Goal: Find specific page/section: Locate a particular part of the current website

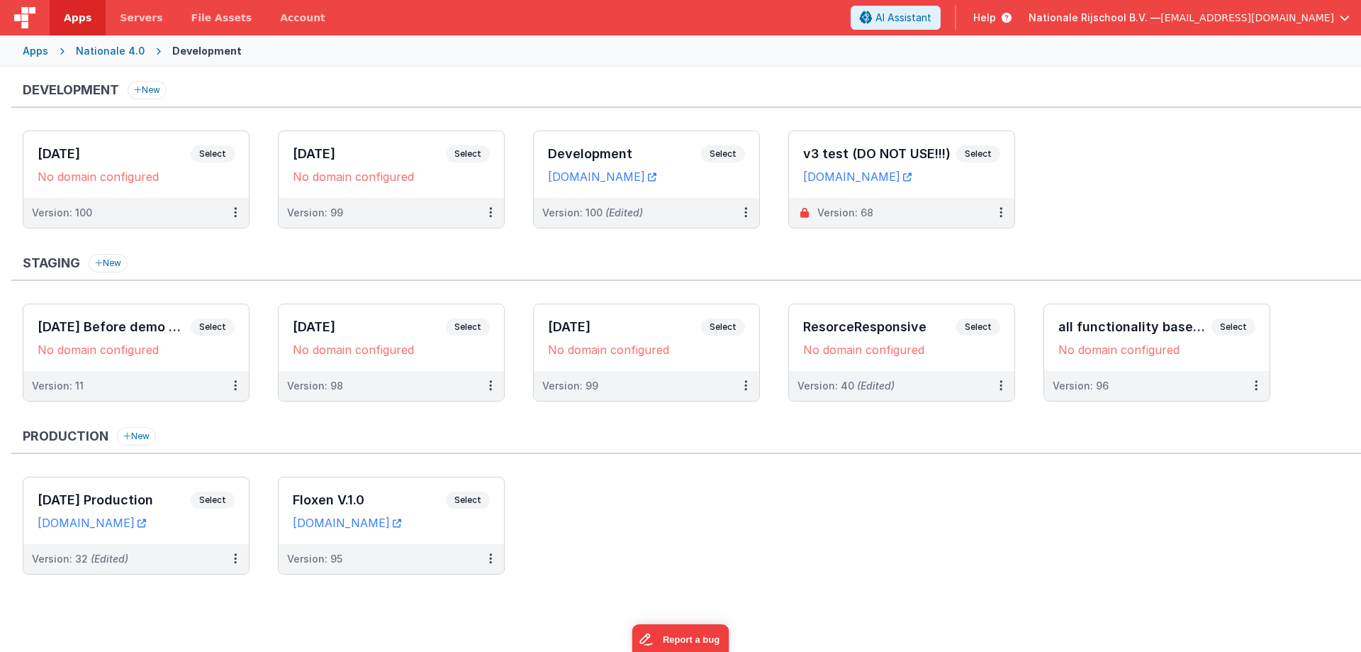
click at [638, 152] on h3 "Development" at bounding box center [624, 154] width 153 height 14
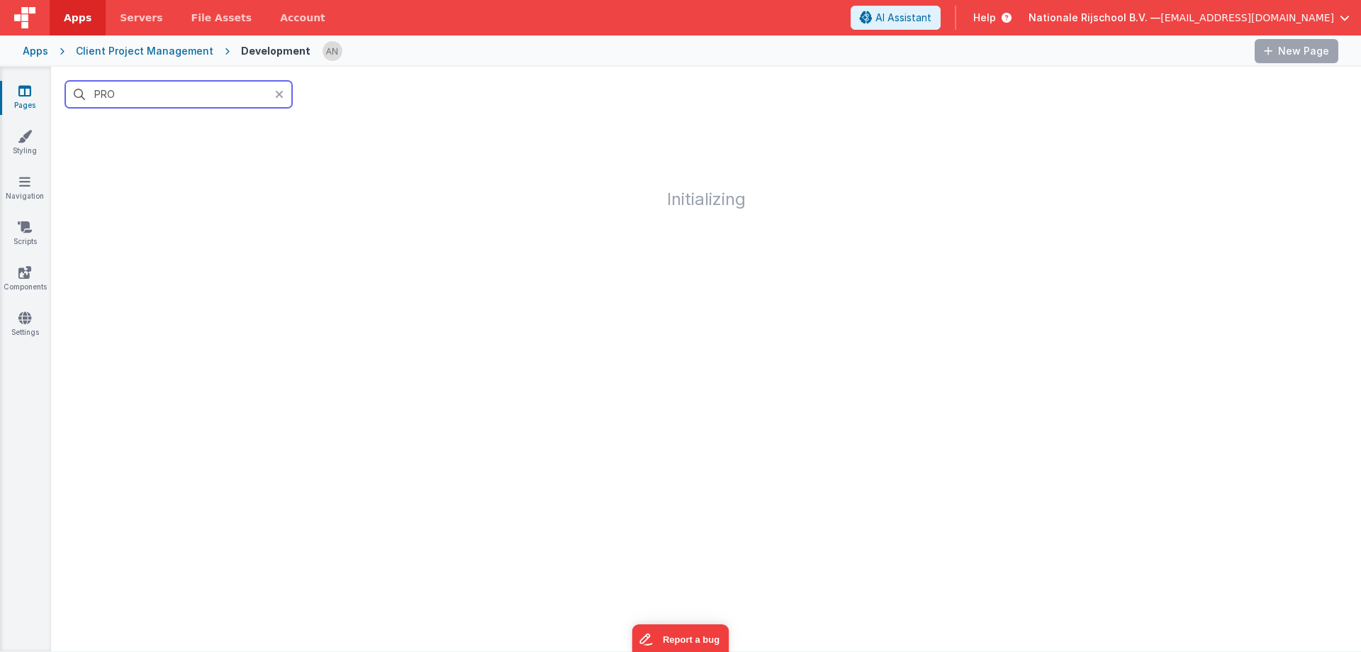
click at [127, 89] on input "PRO" at bounding box center [178, 94] width 227 height 27
type input "proj"
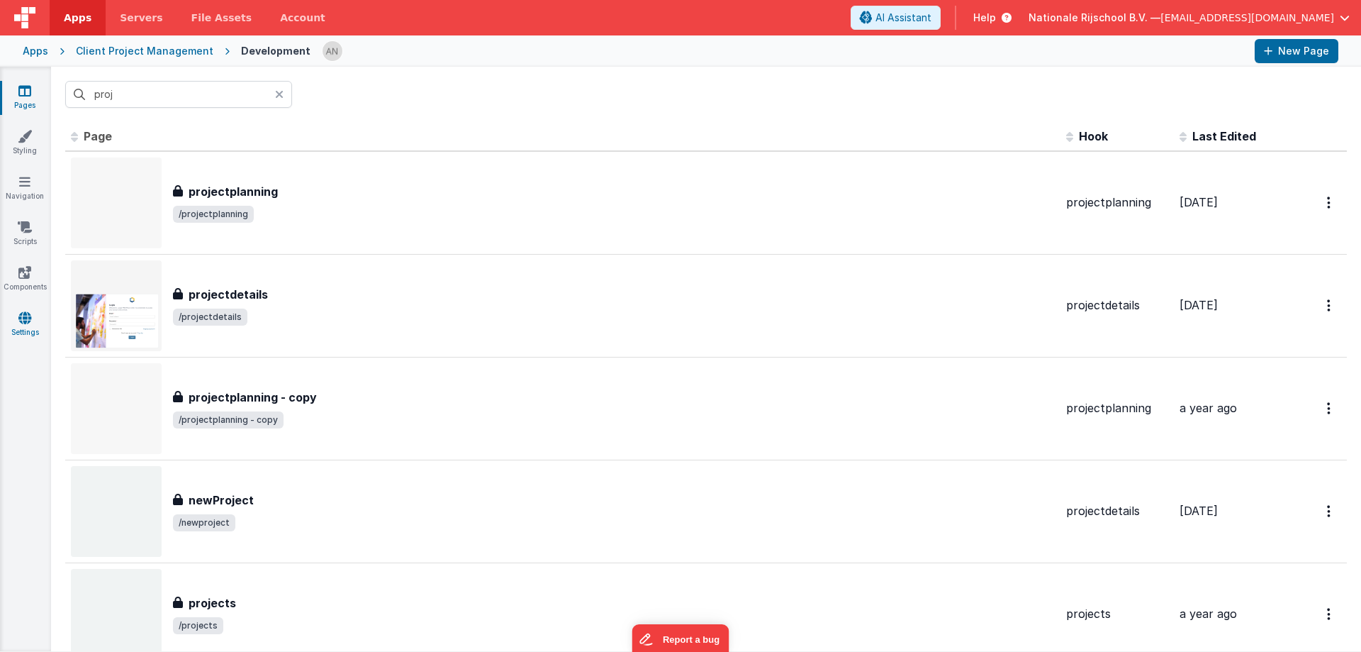
click at [32, 323] on link "Settings" at bounding box center [24, 325] width 51 height 28
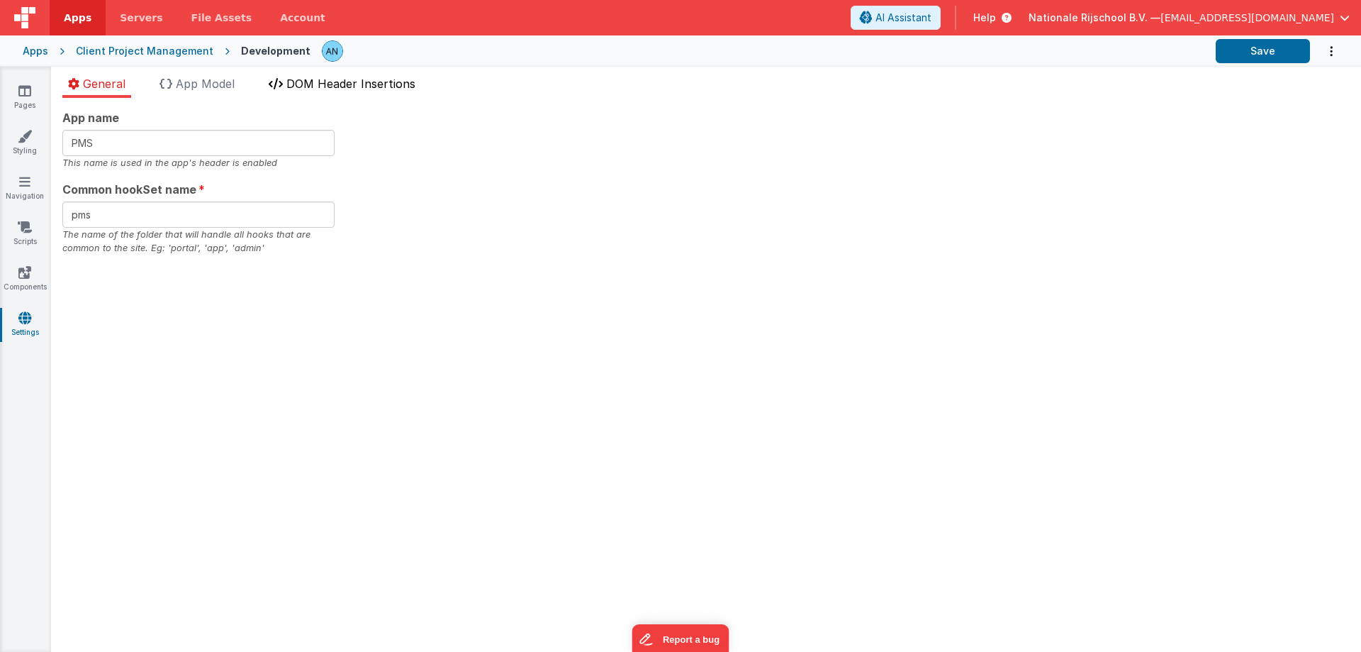
click at [330, 90] on span "DOM Header Insertions" at bounding box center [350, 84] width 129 height 14
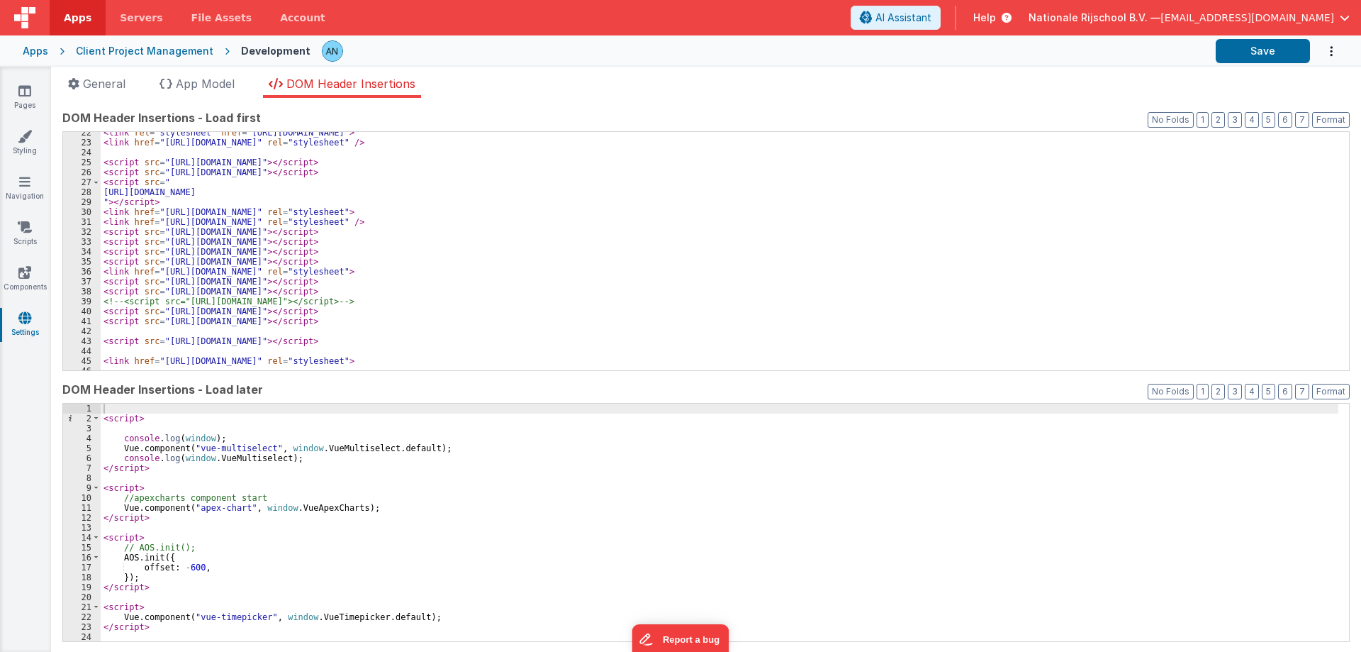
scroll to position [213, 0]
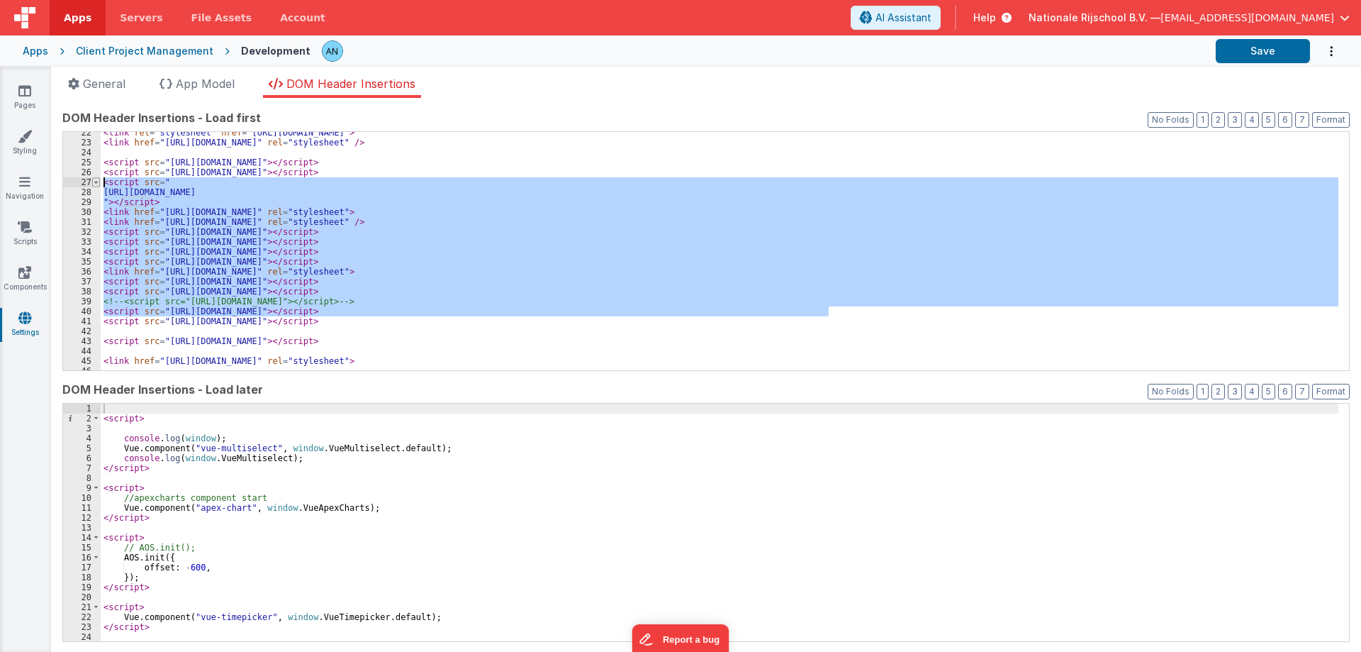
drag, startPoint x: 842, startPoint y: 310, endPoint x: 94, endPoint y: 184, distance: 759.3
click at [94, 184] on div "22 23 24 25 26 27 28 29 30 31 32 33 34 35 36 37 38 39 40 41 42 43 44 45 46 47 <…" at bounding box center [706, 251] width 1288 height 240
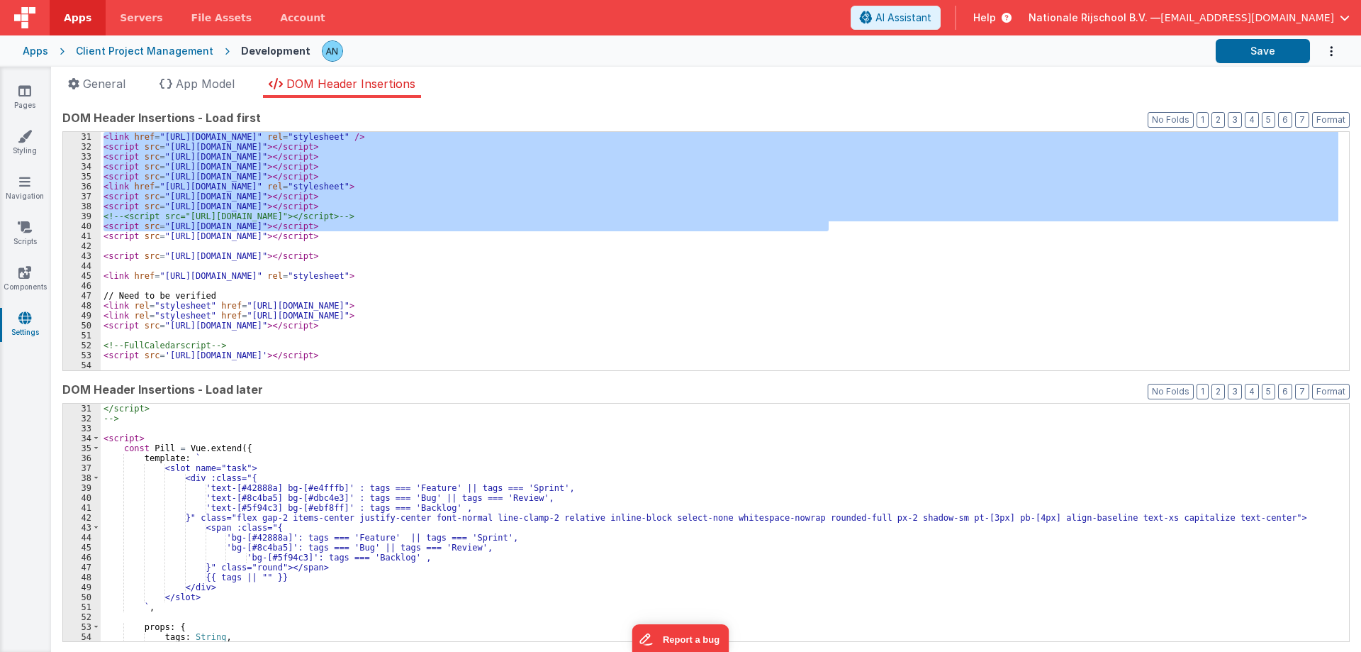
scroll to position [511, 0]
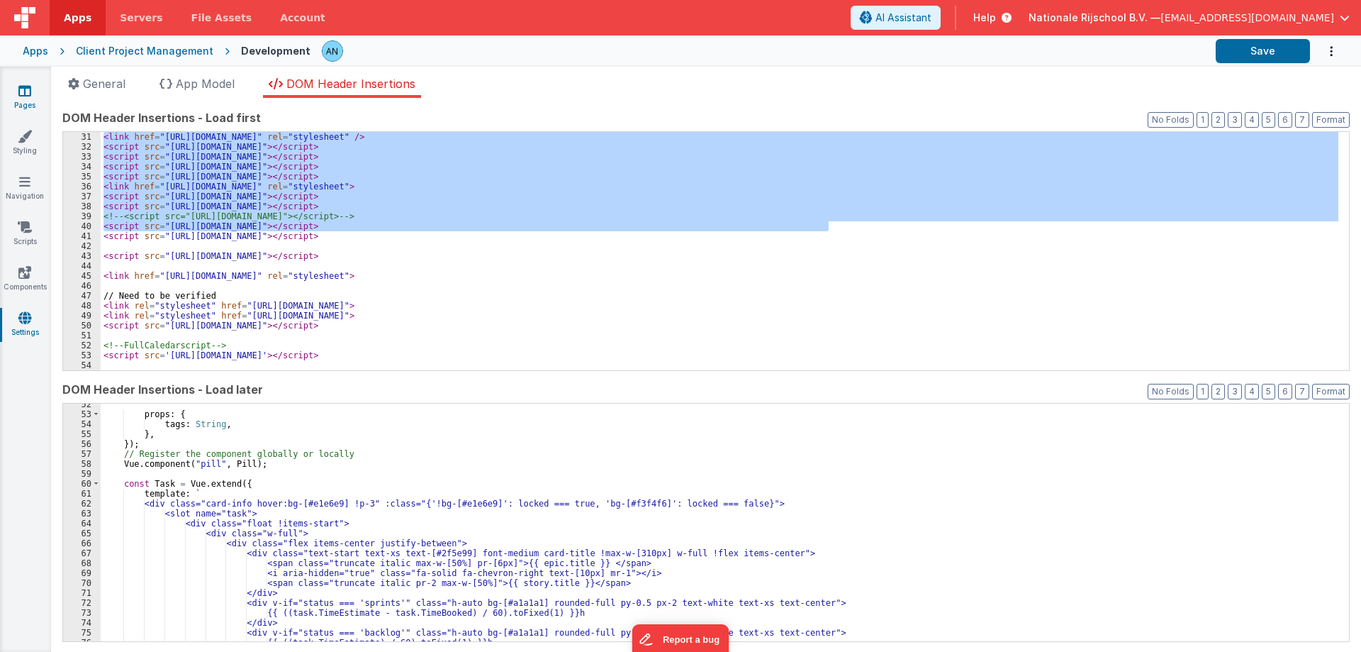
click at [20, 96] on icon at bounding box center [24, 91] width 13 height 14
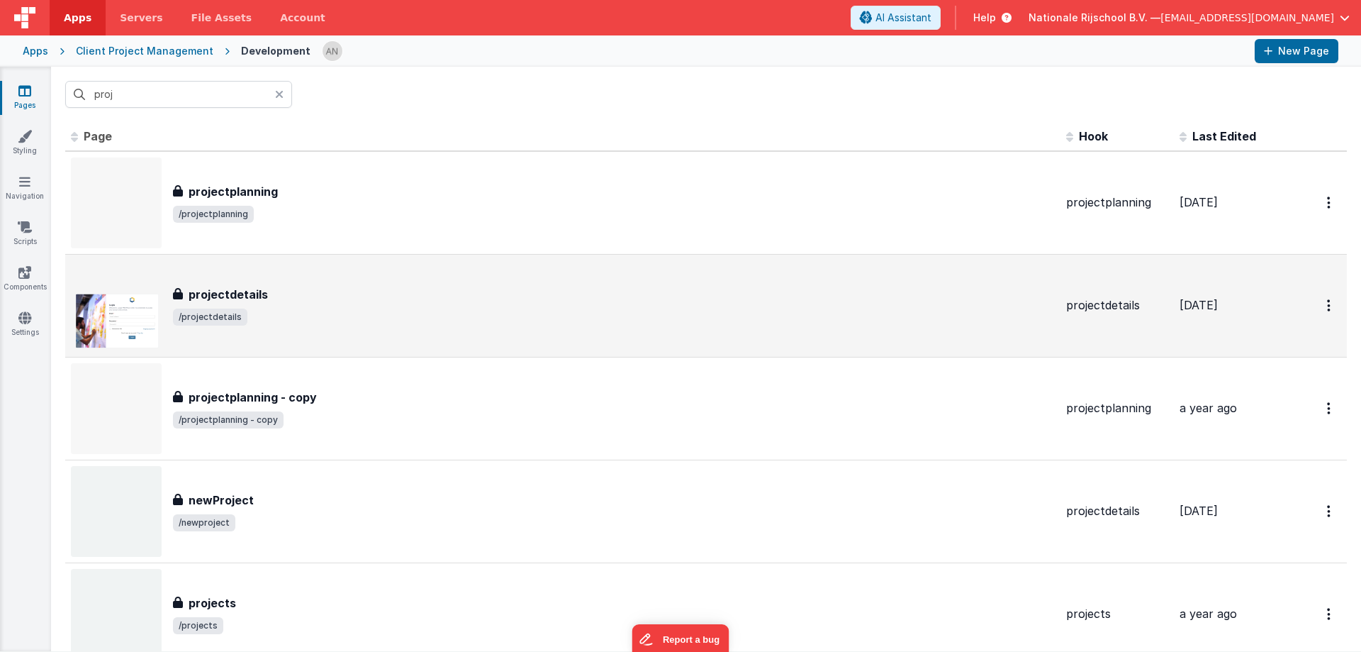
click at [288, 303] on div "projectdetails projectdetails /projectdetails" at bounding box center [614, 306] width 882 height 40
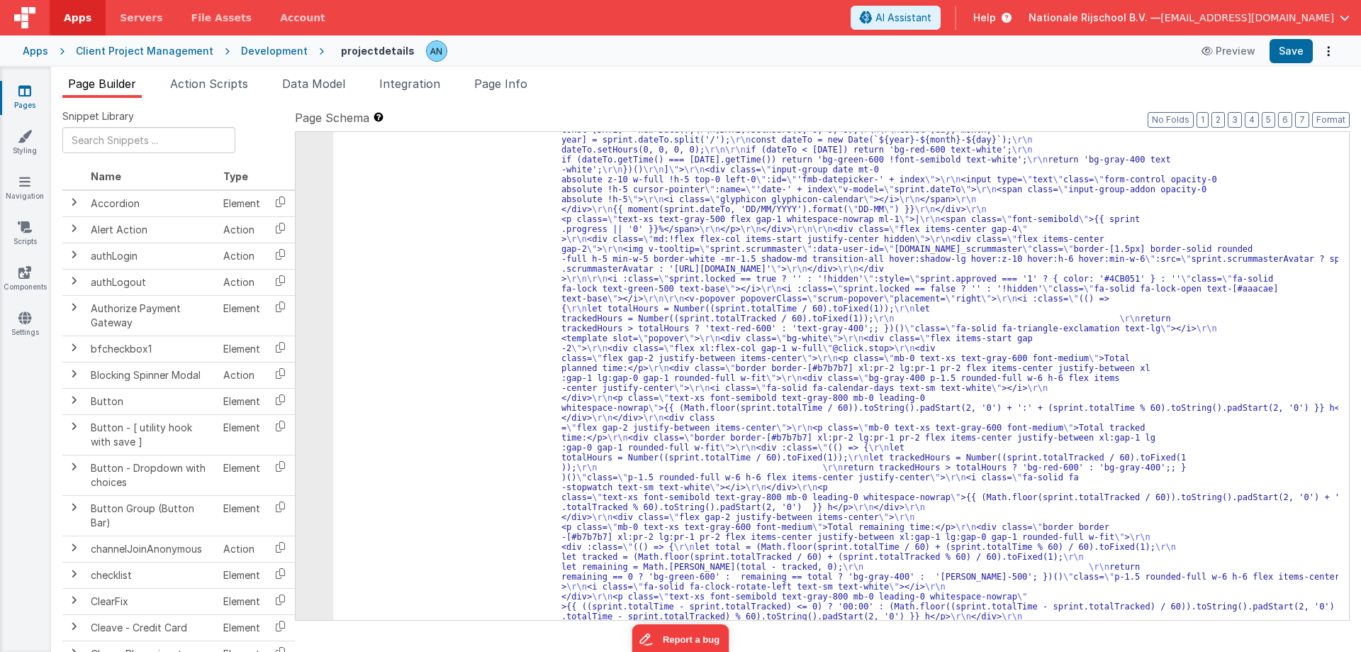
scroll to position [2340, 0]
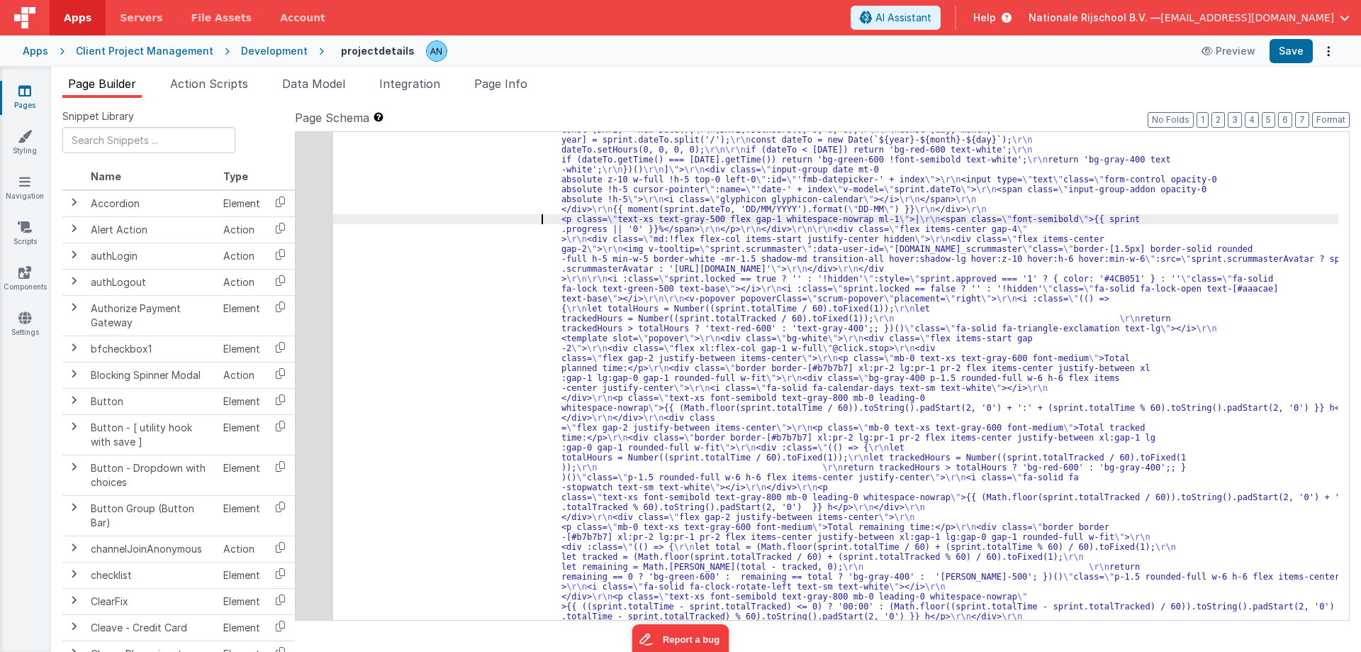
click at [314, 188] on div "75" at bounding box center [315, 318] width 38 height 685
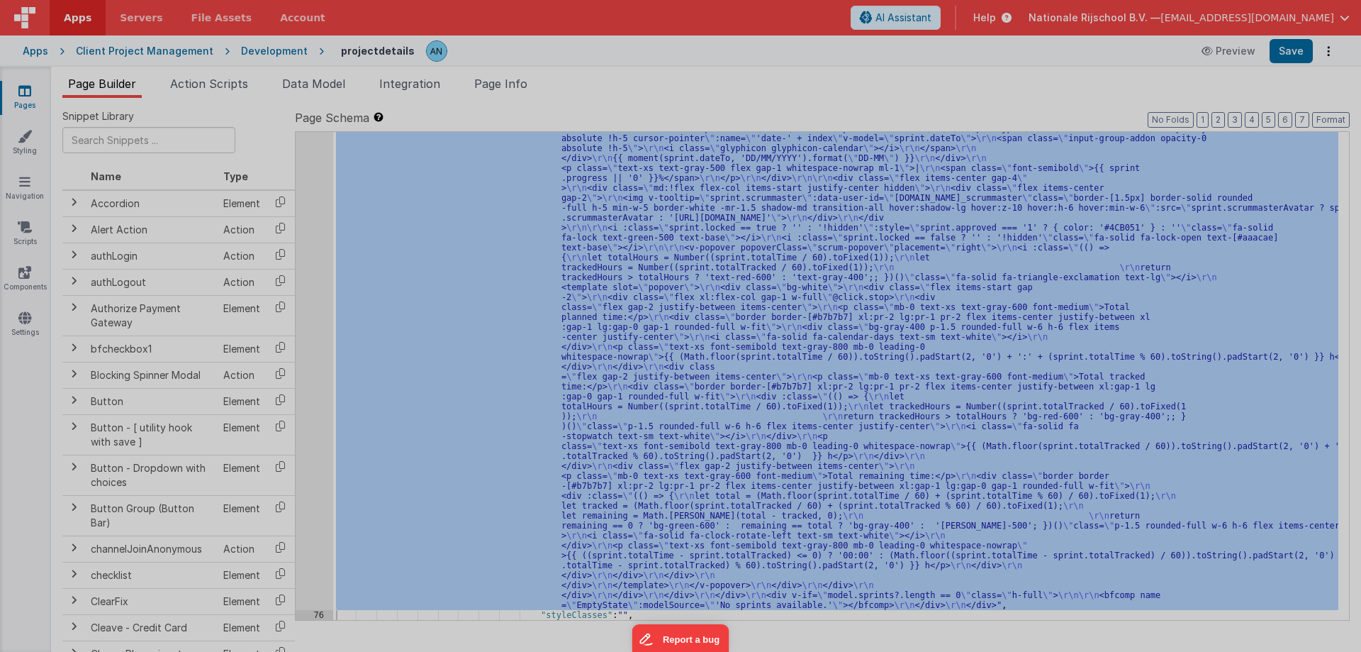
click at [409, 188] on div "Format 7 6 5 4 3 2 1 No Folds" at bounding box center [346, 348] width 640 height 541
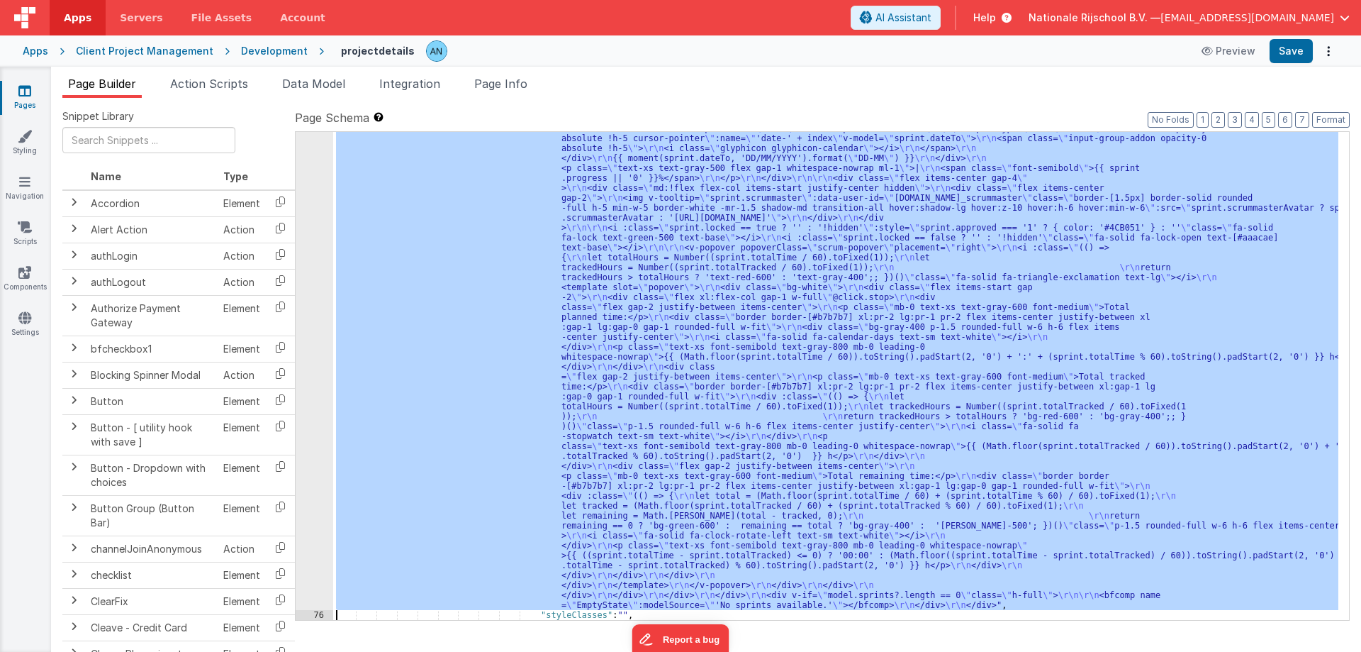
click at [409, 188] on div ""html" : "<div class= \" h-[calc(50vh-160px)] overflow-auto \" > \r\n <div v-if…" at bounding box center [835, 376] width 1005 height 488
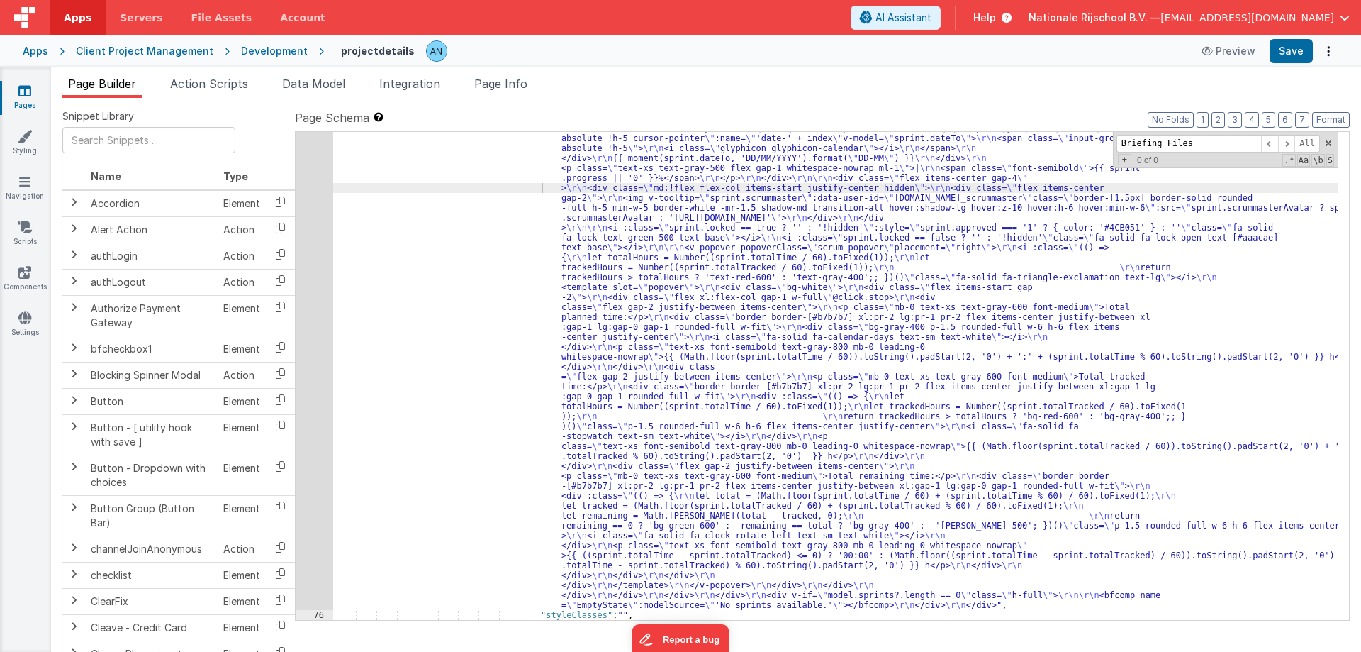
scroll to position [3012, 0]
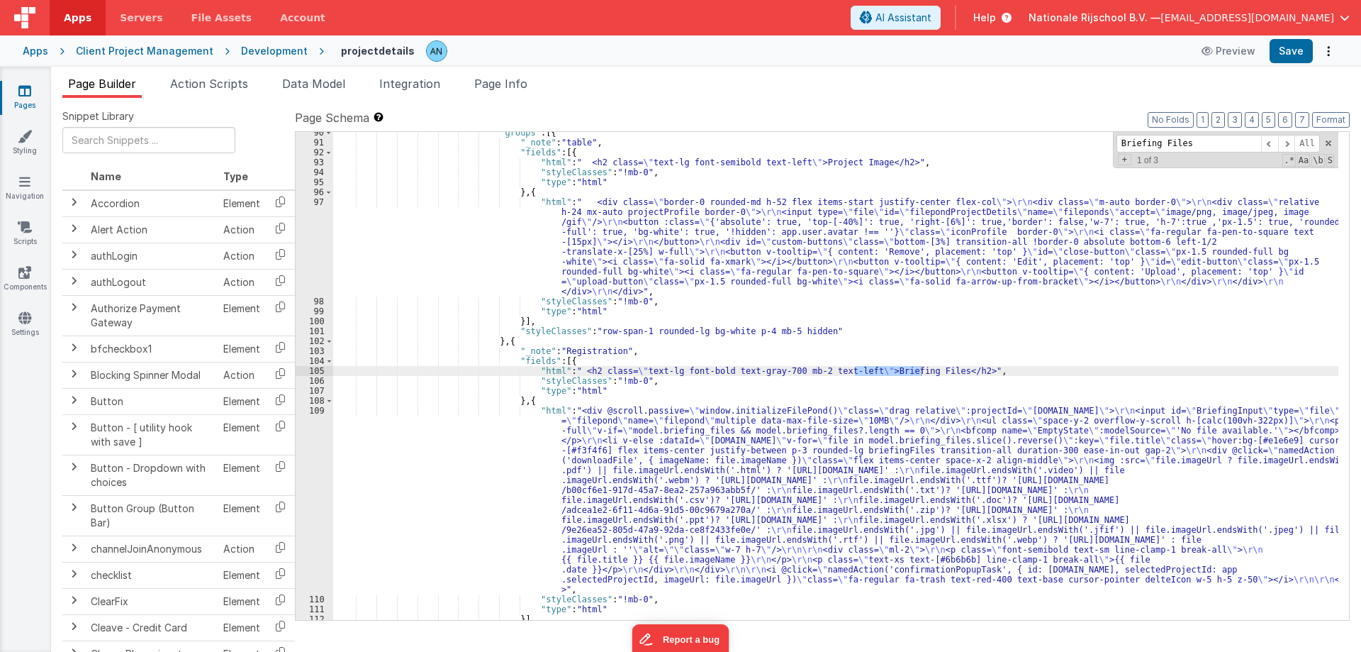
type input "Briefing Files"
click at [535, 489] on div ""groups" : [{ "_note" : "table" , "fields" : [{ "html" : " <h2 class= \" text-l…" at bounding box center [835, 382] width 1005 height 508
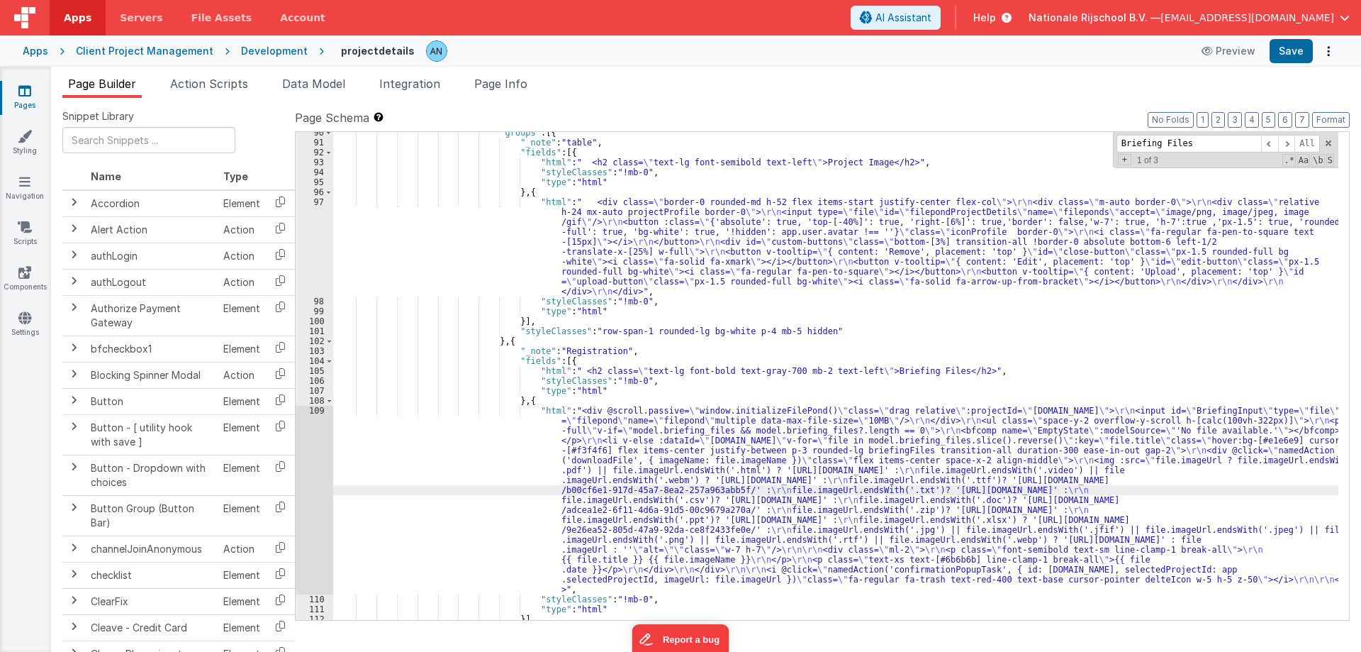
click at [315, 448] on div "109" at bounding box center [315, 500] width 38 height 189
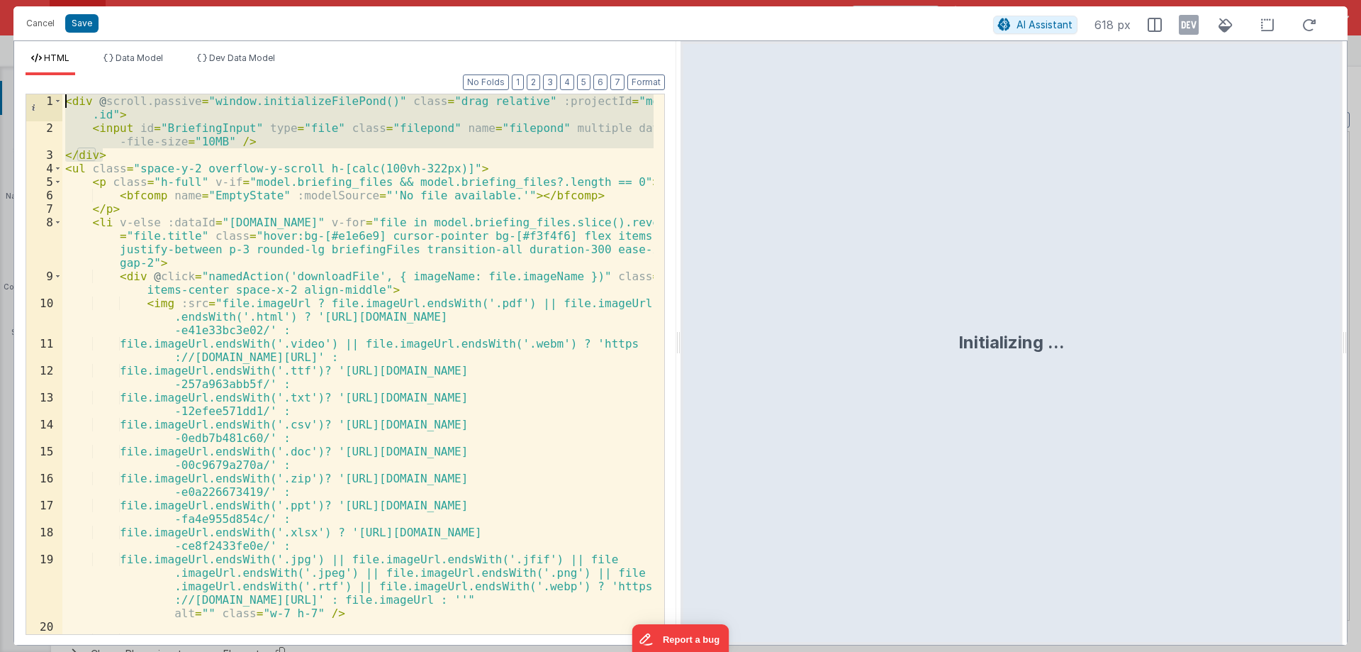
drag, startPoint x: 105, startPoint y: 155, endPoint x: 13, endPoint y: 87, distance: 114.6
click at [13, 87] on div "Cancel Save AI Assistant 618 px HTML Data Model Dev Data Model Format 7 6 5 4 3…" at bounding box center [680, 326] width 1361 height 652
click at [327, 115] on div "< div @ scroll.passive = "window.initializeFilePond()" class = "drag relative" …" at bounding box center [357, 364] width 591 height 540
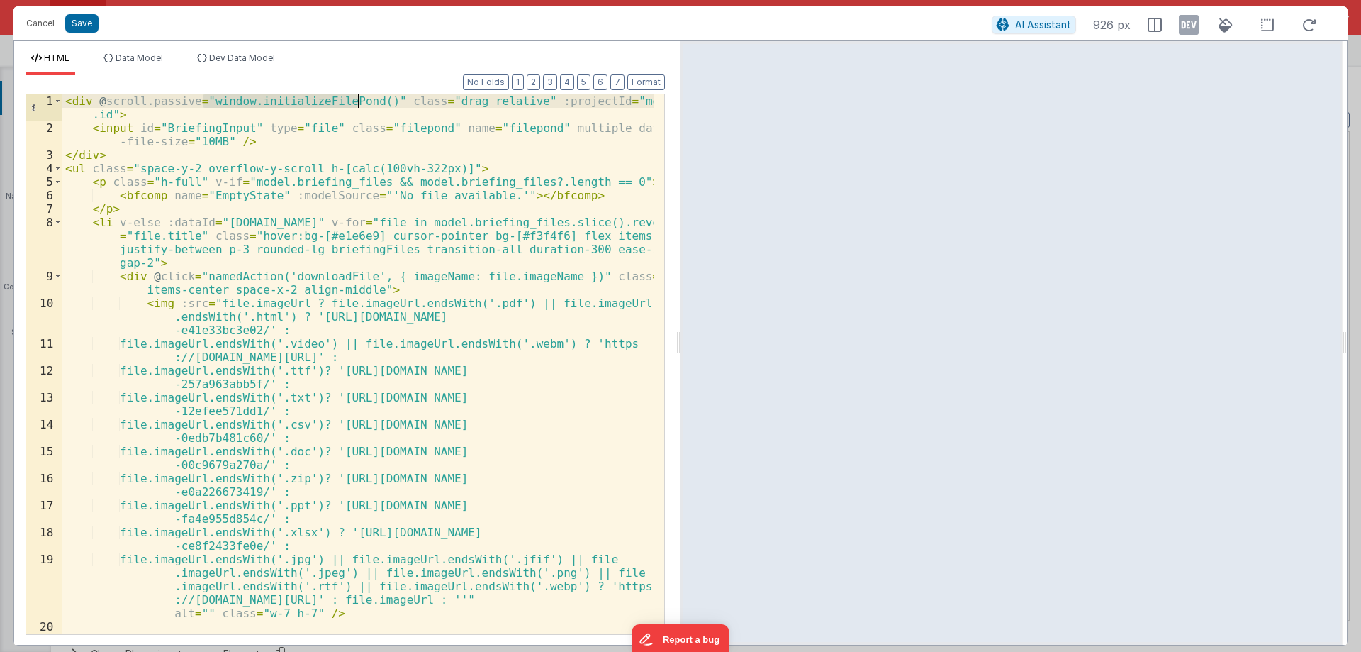
drag, startPoint x: 200, startPoint y: 100, endPoint x: 357, endPoint y: 104, distance: 157.5
click at [357, 104] on div "< div @ scroll.passive = "window.initializeFilePond()" class = "drag relative" …" at bounding box center [357, 384] width 591 height 580
click at [45, 19] on button "Cancel" at bounding box center [40, 23] width 43 height 20
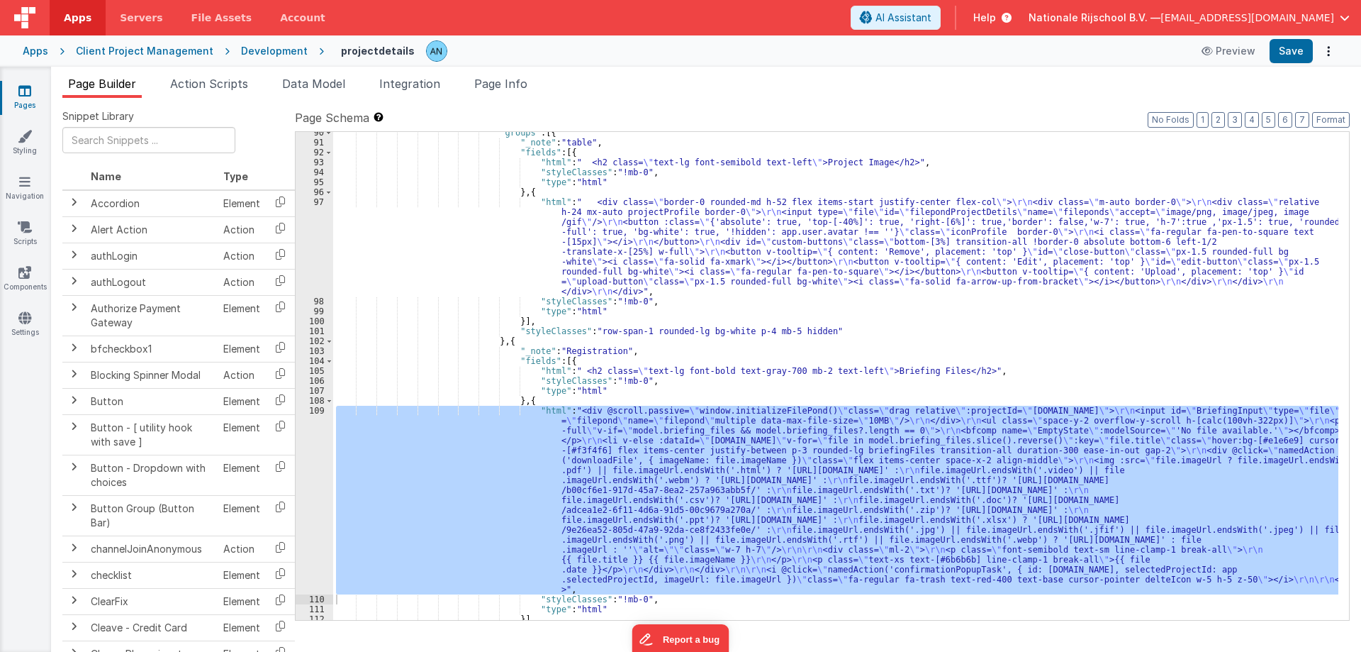
click at [217, 87] on div at bounding box center [680, 326] width 1361 height 652
click at [225, 82] on span "Action Scripts" at bounding box center [209, 84] width 78 height 14
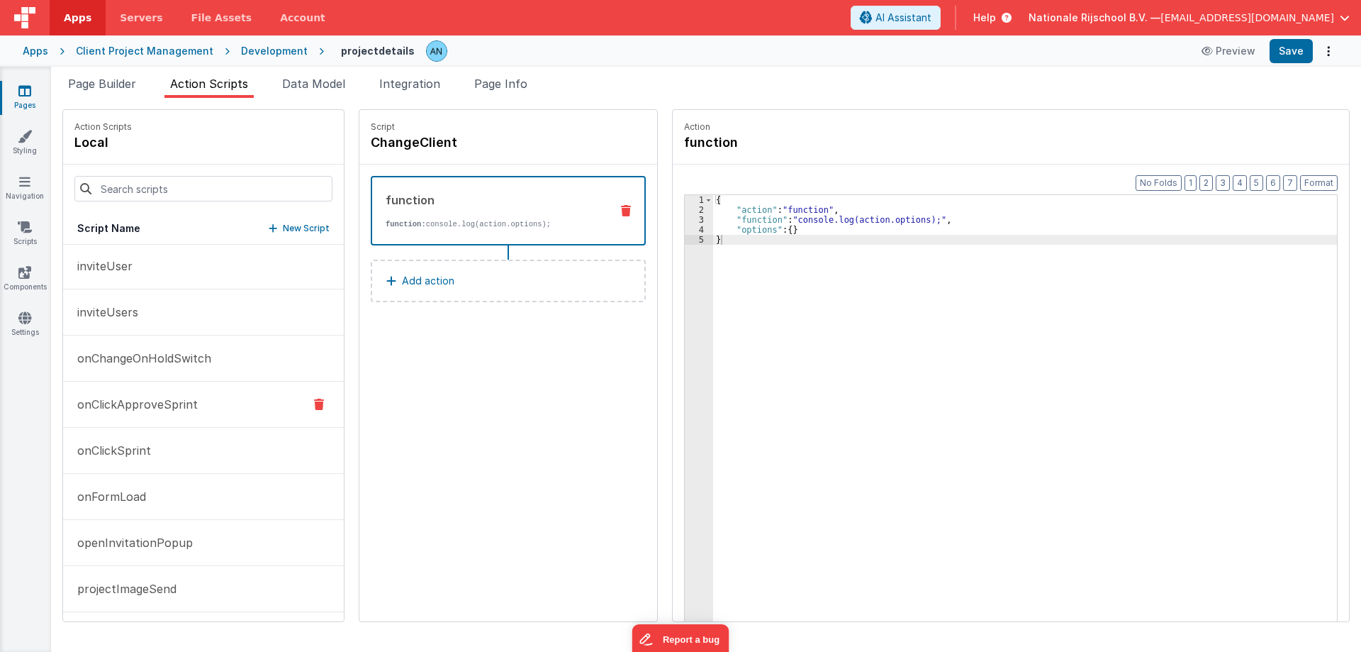
scroll to position [922, 0]
click at [27, 233] on icon at bounding box center [25, 227] width 14 height 14
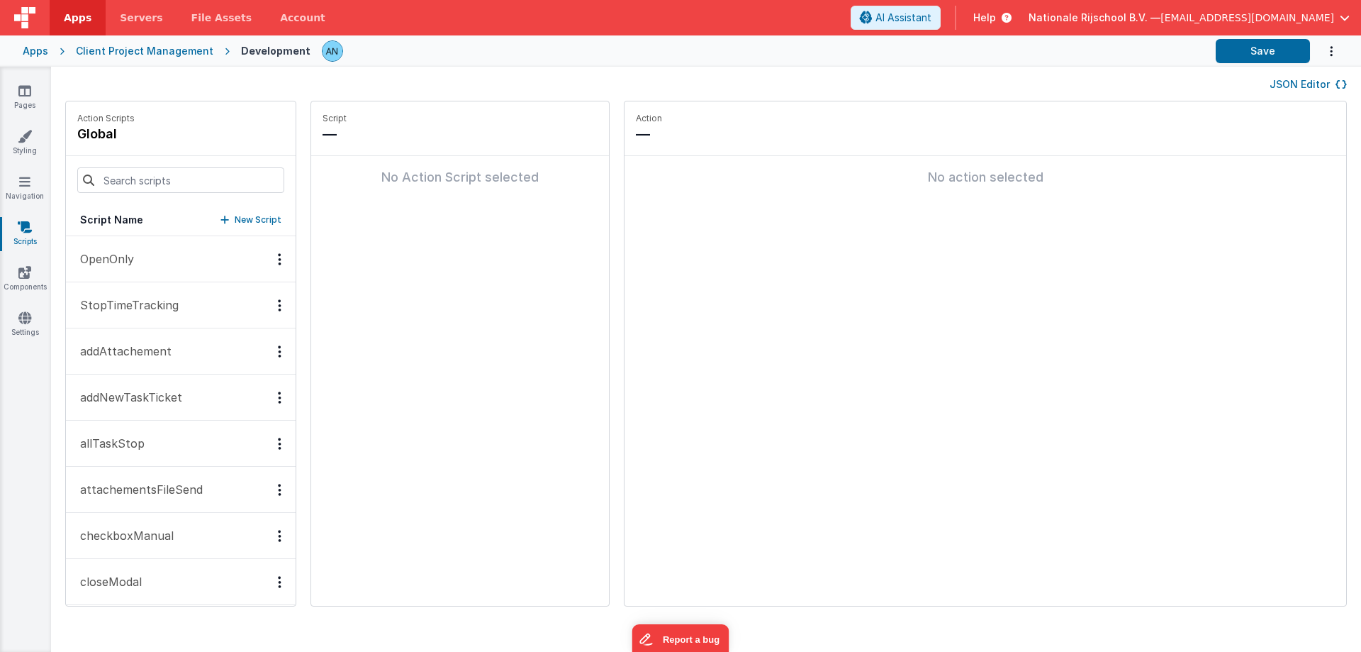
click at [1285, 81] on button "JSON Editor" at bounding box center [1308, 84] width 77 height 14
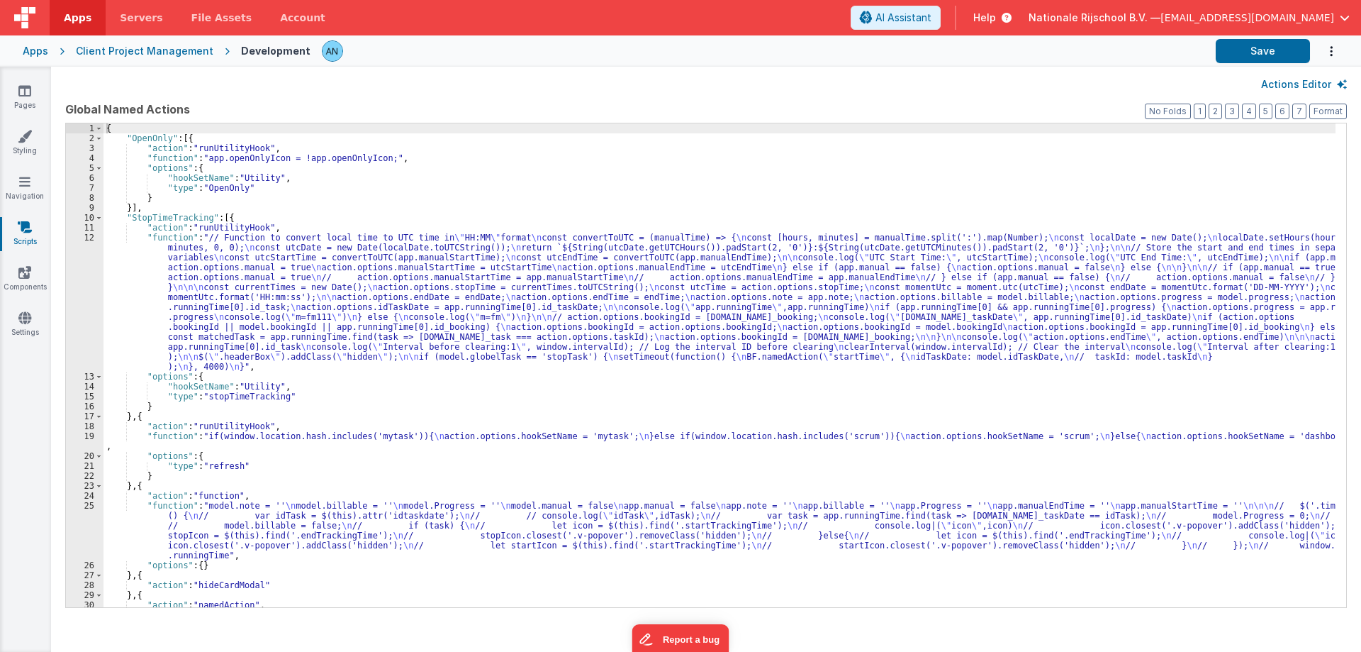
click at [611, 196] on div "{ "OpenOnly" : [{ "action" : "runUtilityHook" , "function" : "app.openOnlyIcon …" at bounding box center [720, 374] width 1232 height 503
type input "window.initializeFilePond"
click at [18, 94] on link "Pages" at bounding box center [24, 98] width 51 height 28
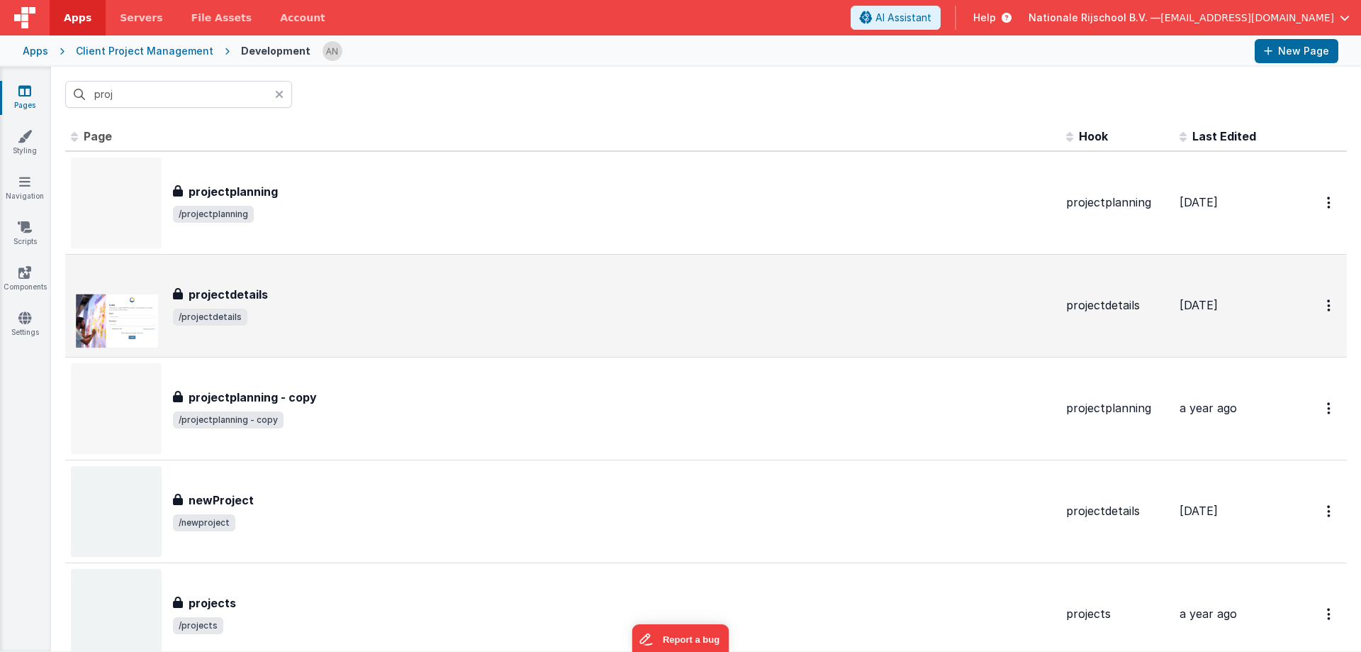
click at [251, 326] on div "projectdetails projectdetails /projectdetails" at bounding box center [563, 305] width 984 height 91
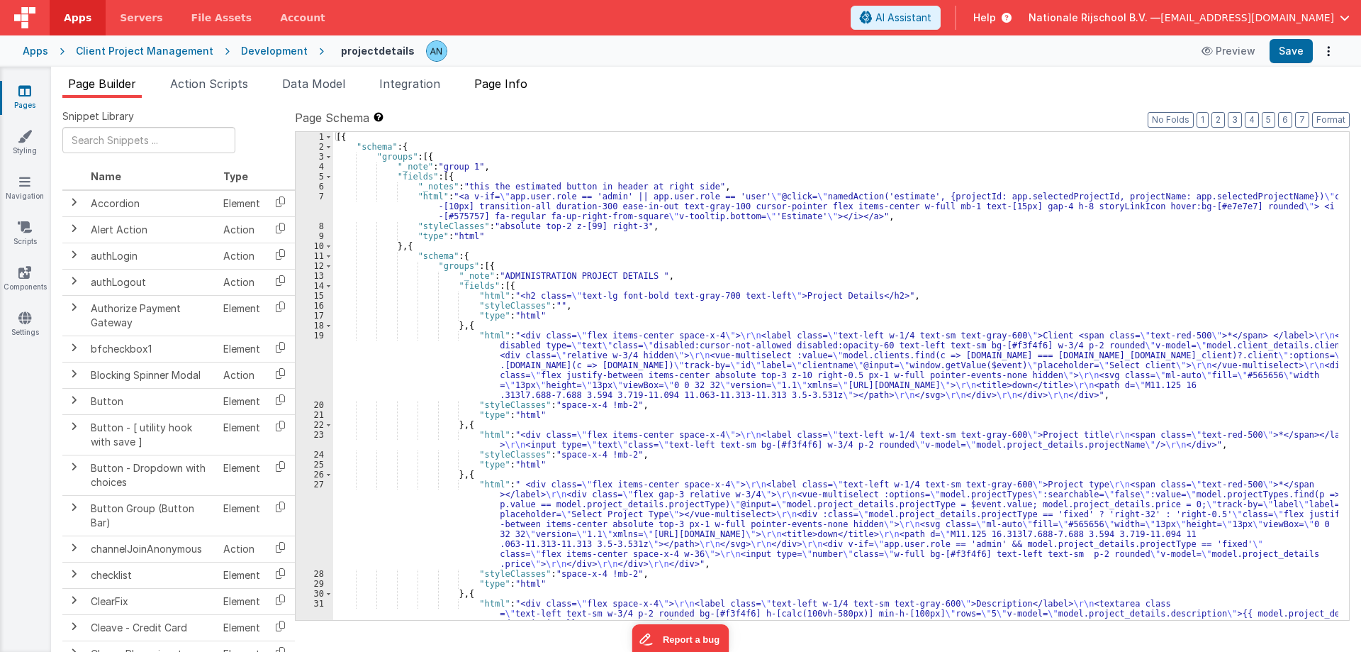
click at [491, 79] on span "Page Info" at bounding box center [500, 84] width 53 height 14
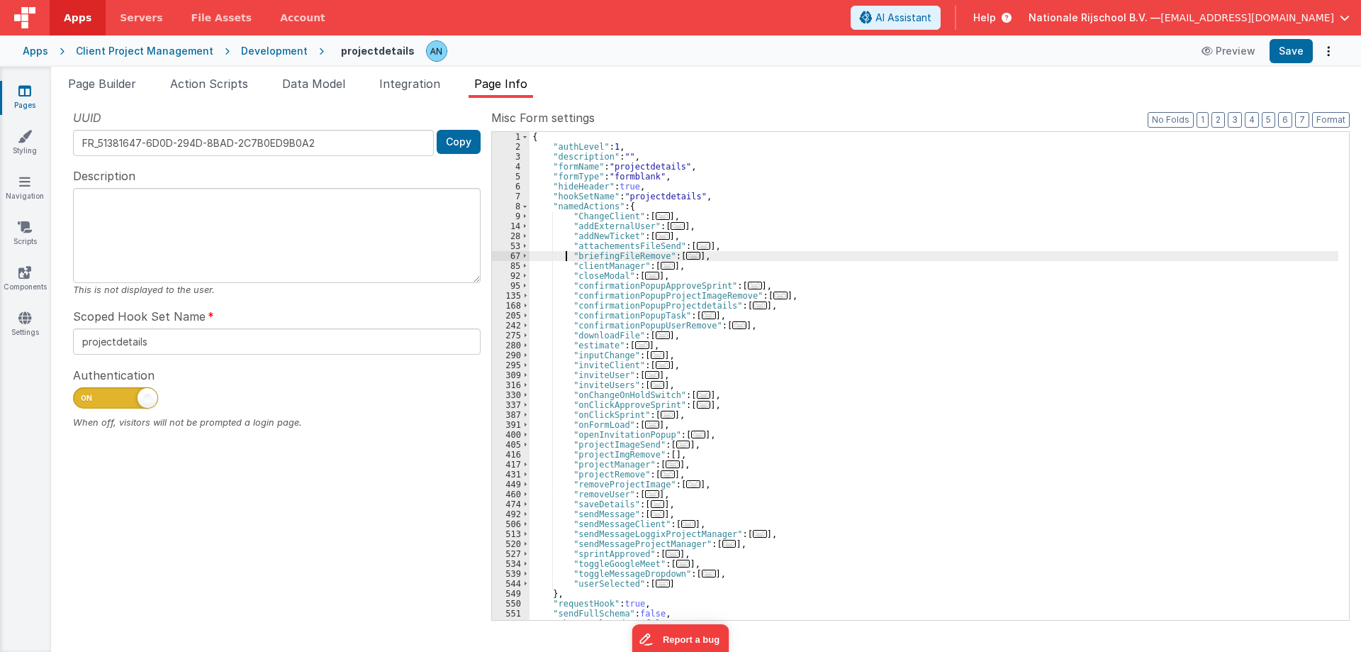
click at [564, 257] on div "{ "authLevel" : 1 , "description" : "" , "formName" : "projectdetails" , "formT…" at bounding box center [934, 386] width 809 height 508
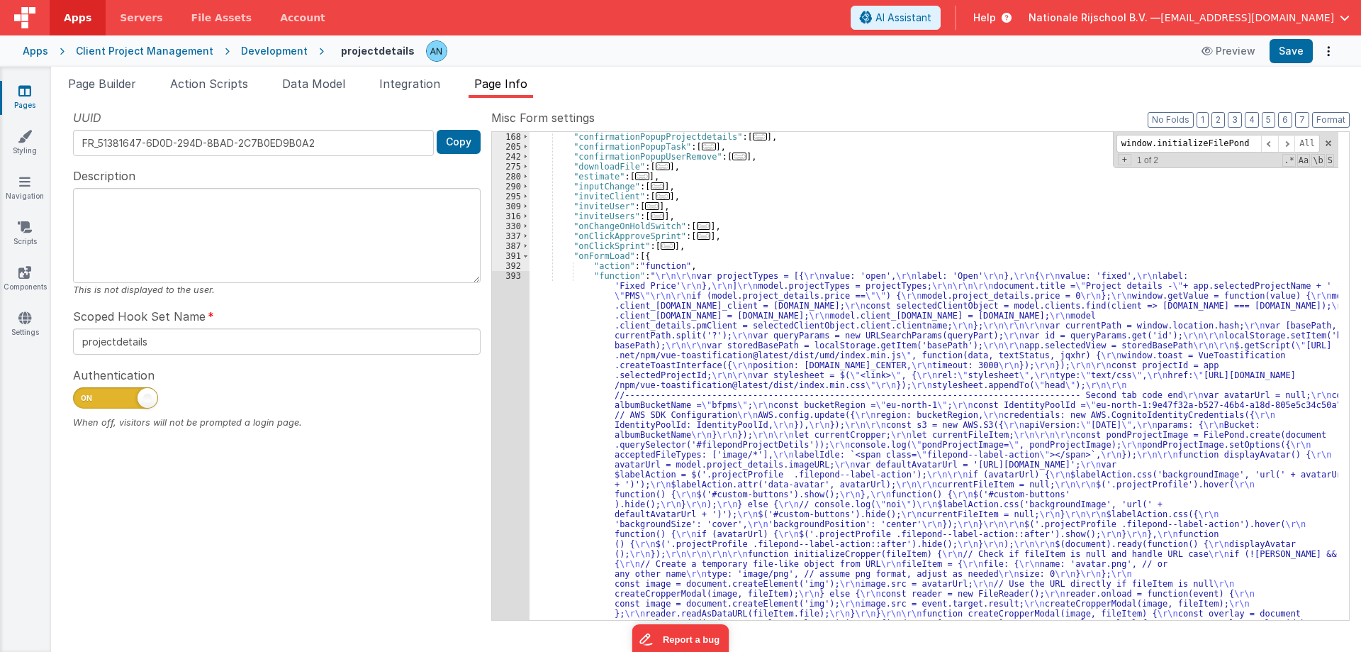
scroll to position [84, 0]
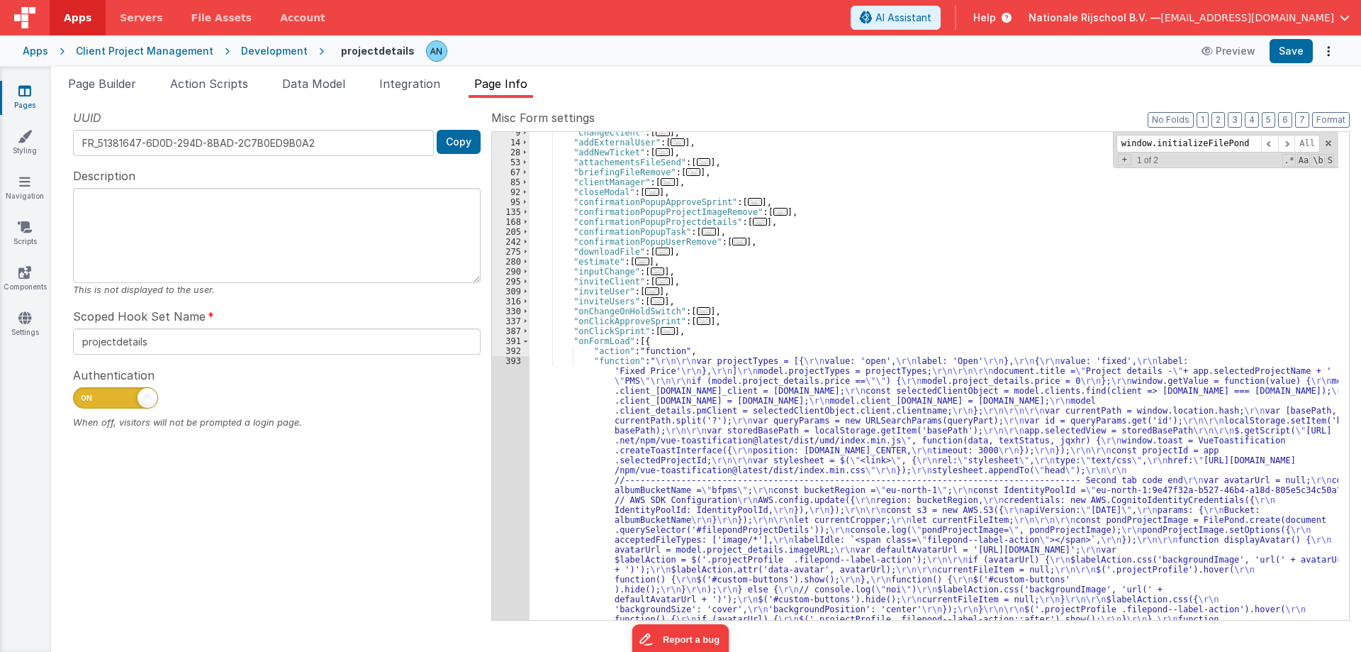
type input "window.initializeFilePond"
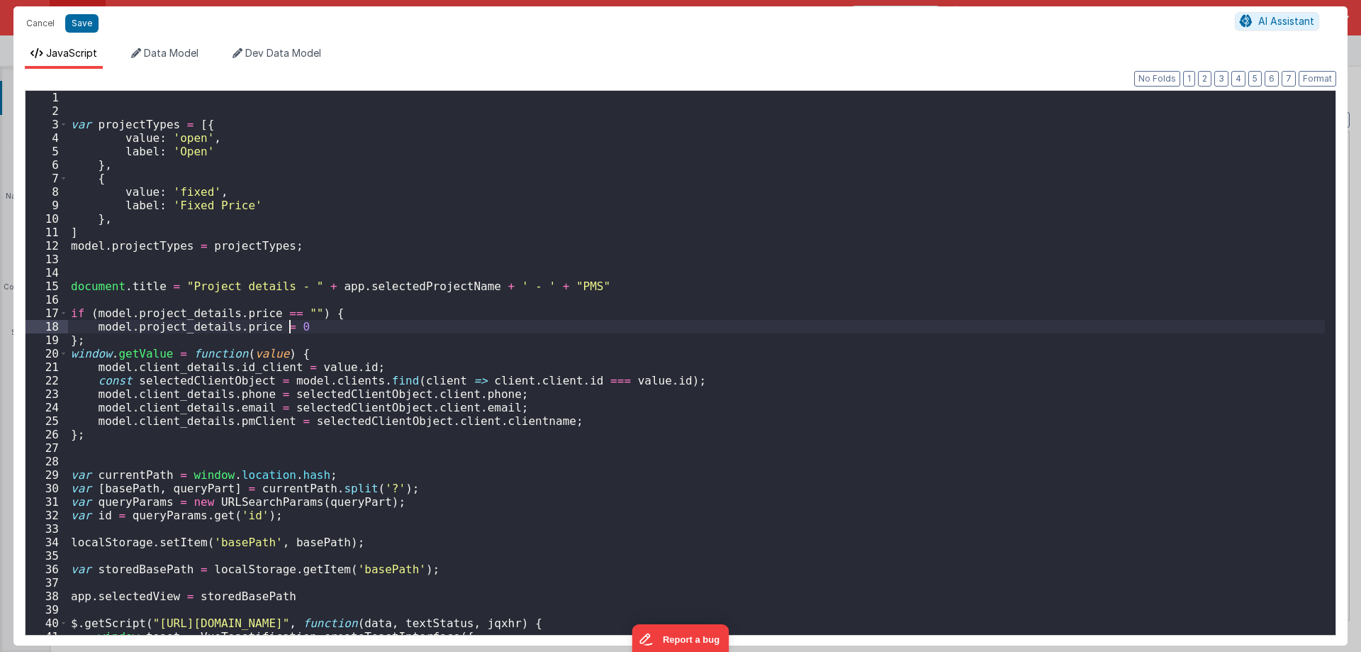
click at [864, 325] on div "var projectTypes = [{ value : 'open' , label : 'Open' } , { value : 'fixed' , l…" at bounding box center [696, 376] width 1257 height 571
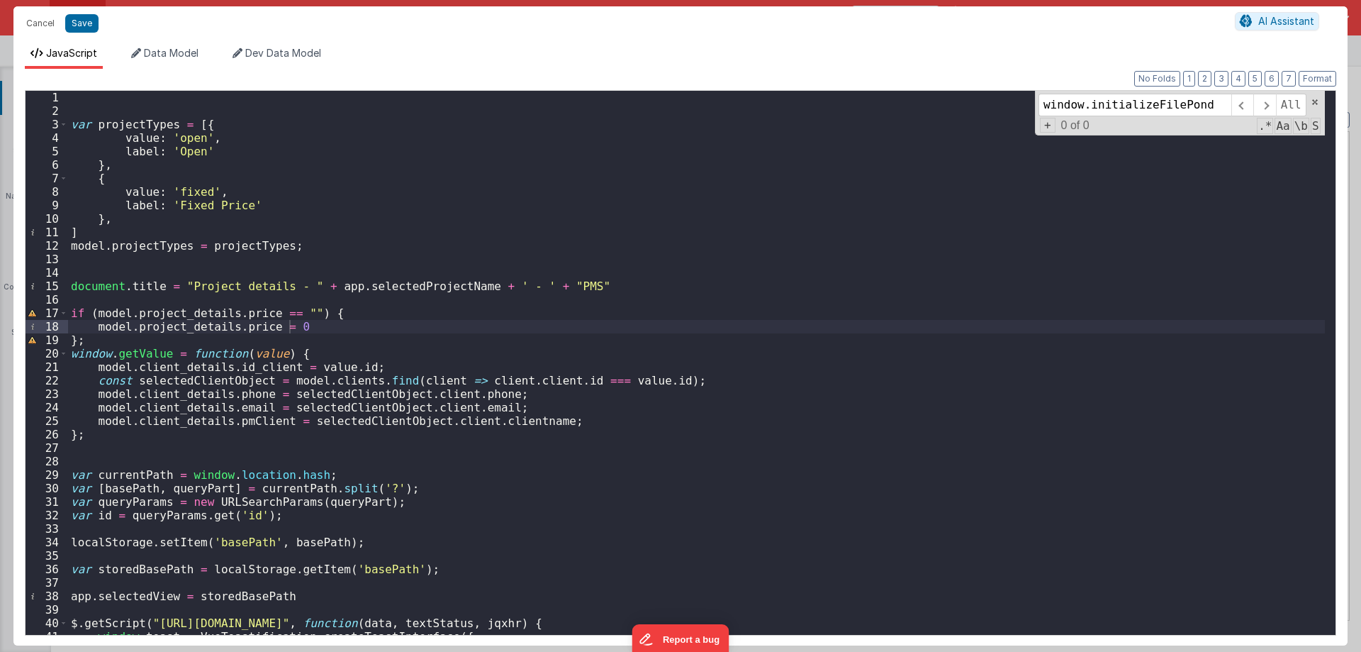
scroll to position [5117, 0]
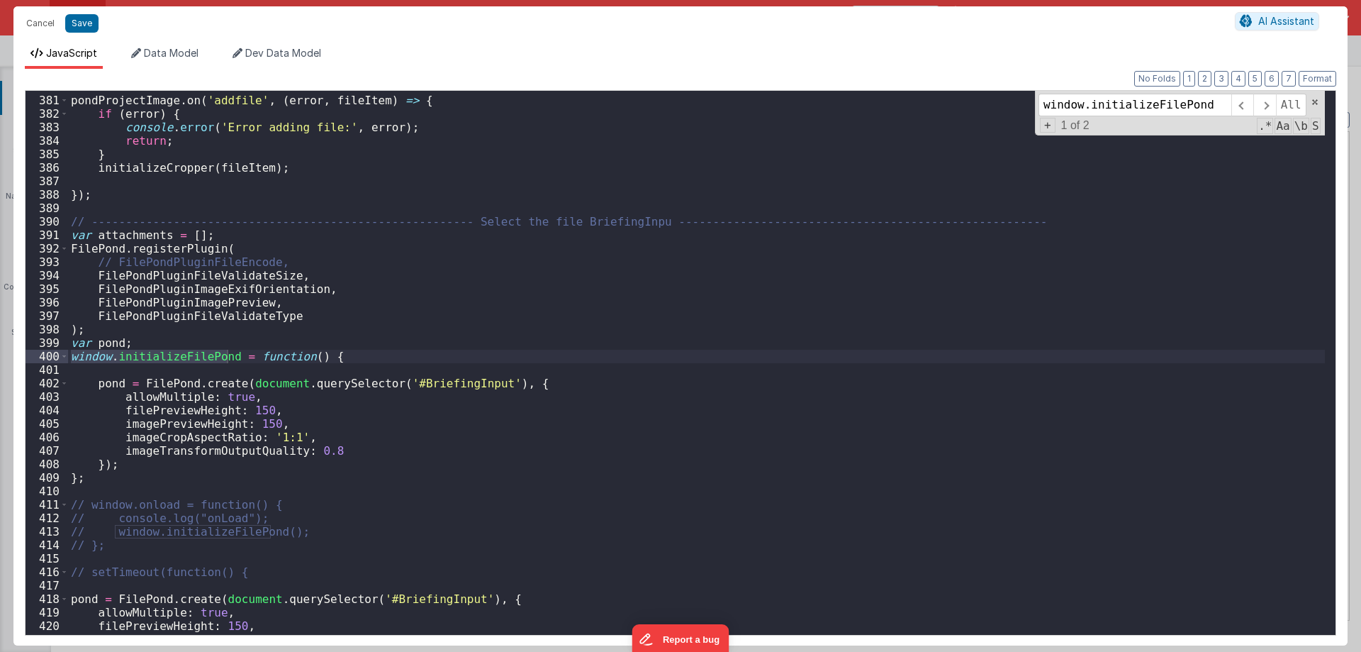
type input "window.initializeFilePond"
click at [58, 355] on div "400" at bounding box center [47, 356] width 43 height 13
click at [60, 355] on span at bounding box center [64, 356] width 8 height 13
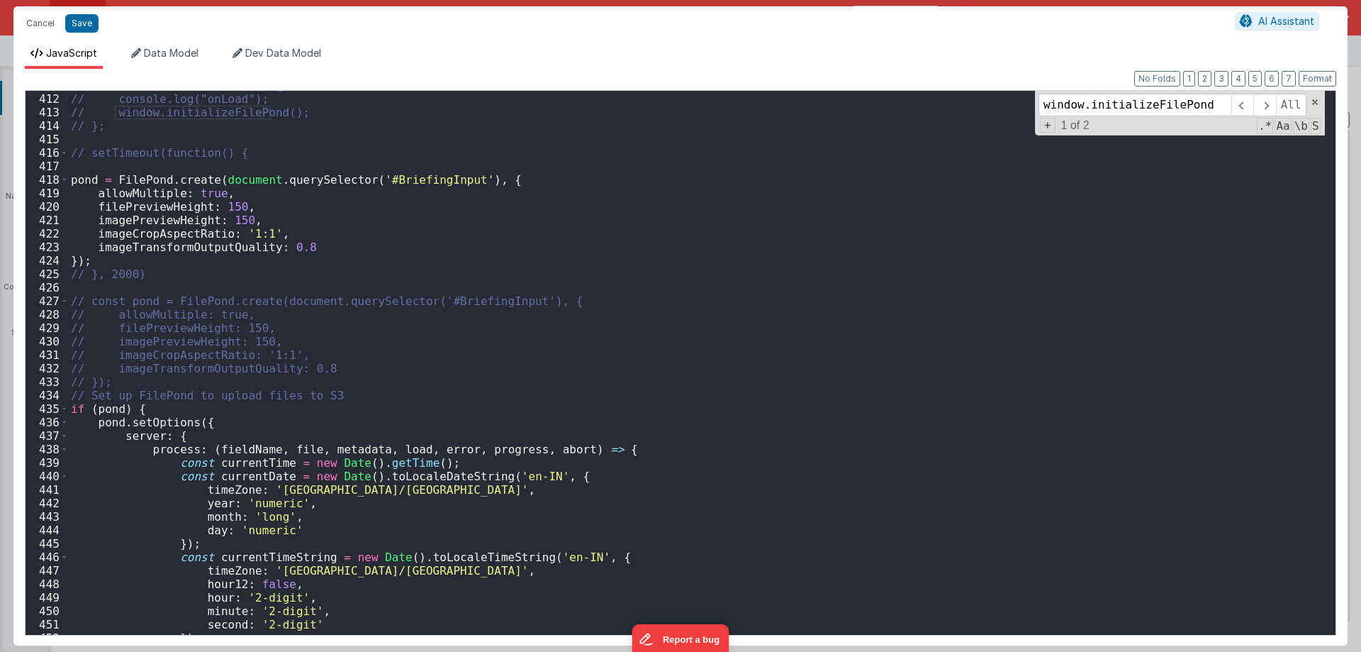
scroll to position [5415, 0]
click at [63, 406] on span at bounding box center [64, 408] width 8 height 13
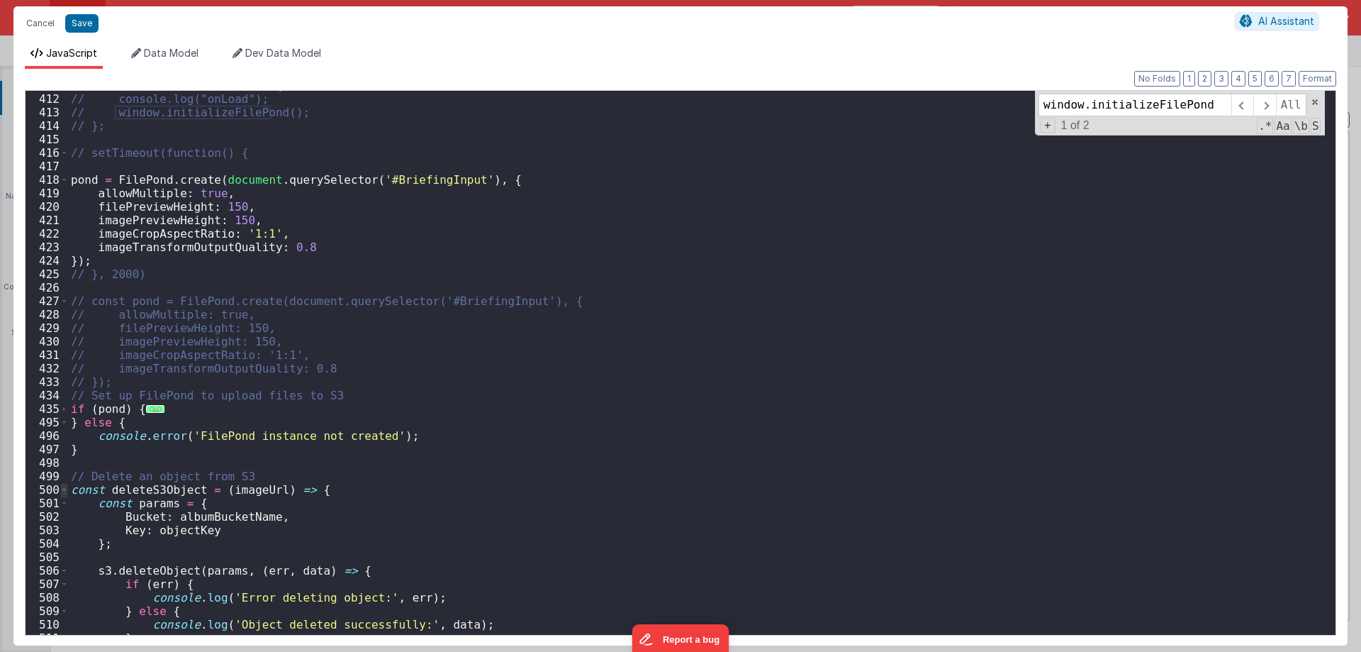
click at [60, 491] on span at bounding box center [64, 489] width 8 height 13
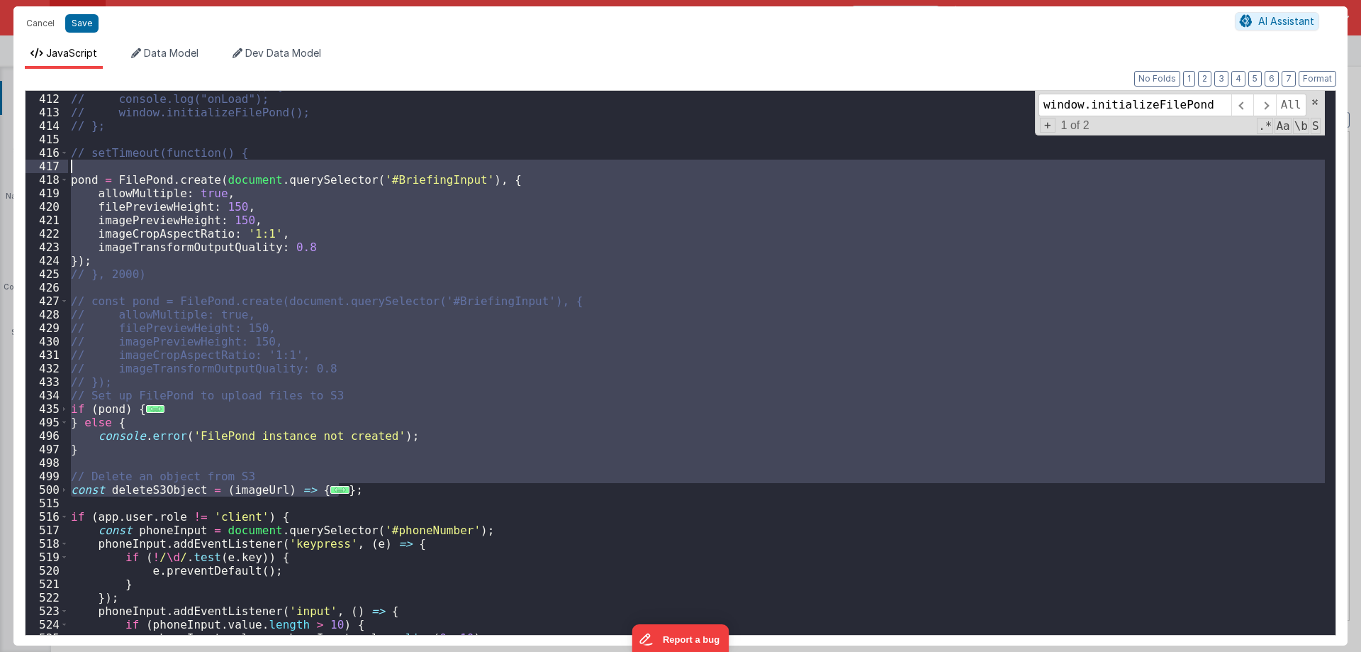
drag, startPoint x: 353, startPoint y: 491, endPoint x: 54, endPoint y: 172, distance: 437.9
click at [54, 172] on div "411 412 413 414 415 416 417 418 419 420 421 422 423 424 425 426 427 428 429 430…" at bounding box center [681, 362] width 1312 height 545
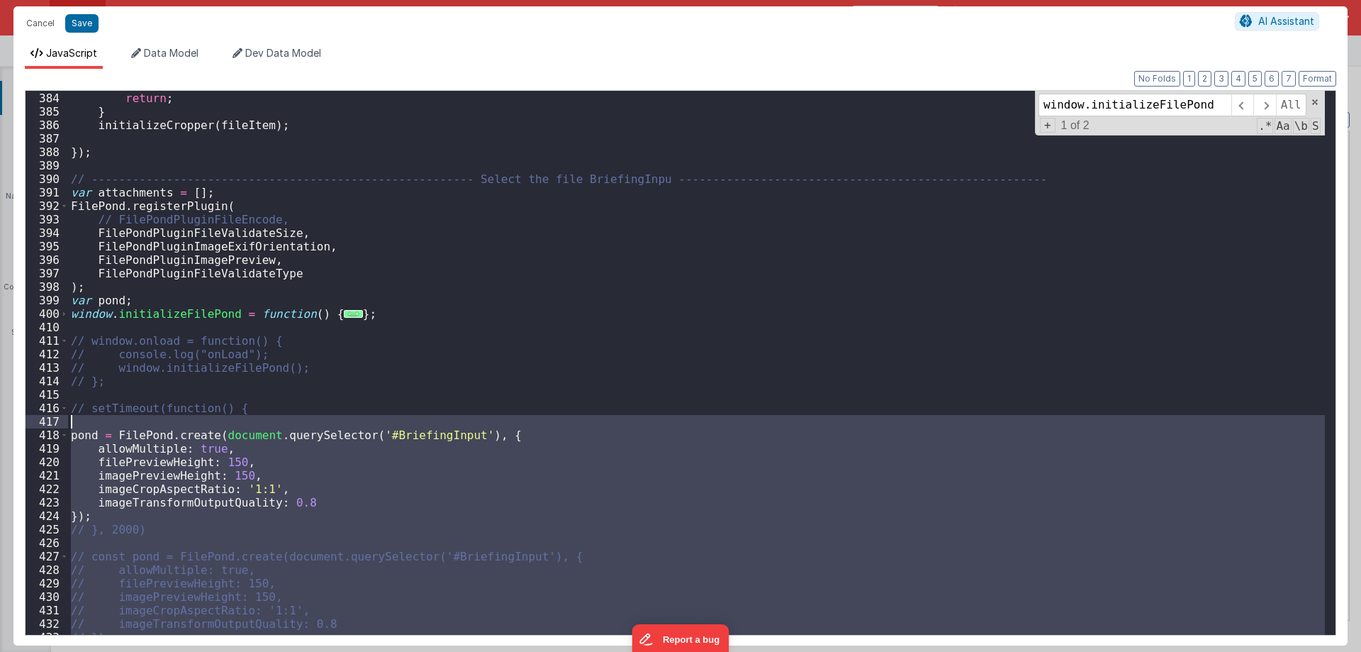
click at [69, 196] on div "console . error ( 'Error adding file:' , error ) ; return ; } initializeCropper…" at bounding box center [696, 363] width 1257 height 571
